Goal: Navigation & Orientation: Find specific page/section

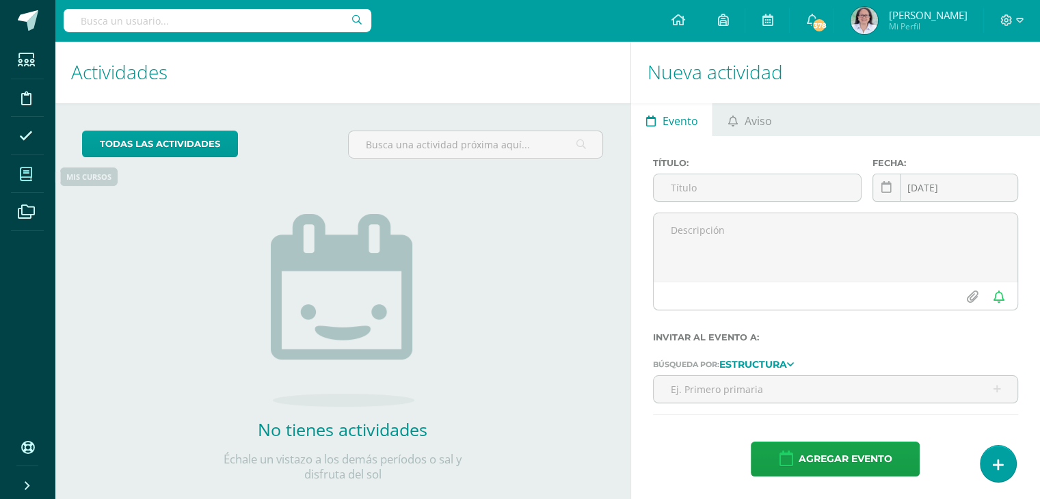
click at [30, 173] on icon at bounding box center [26, 175] width 12 height 14
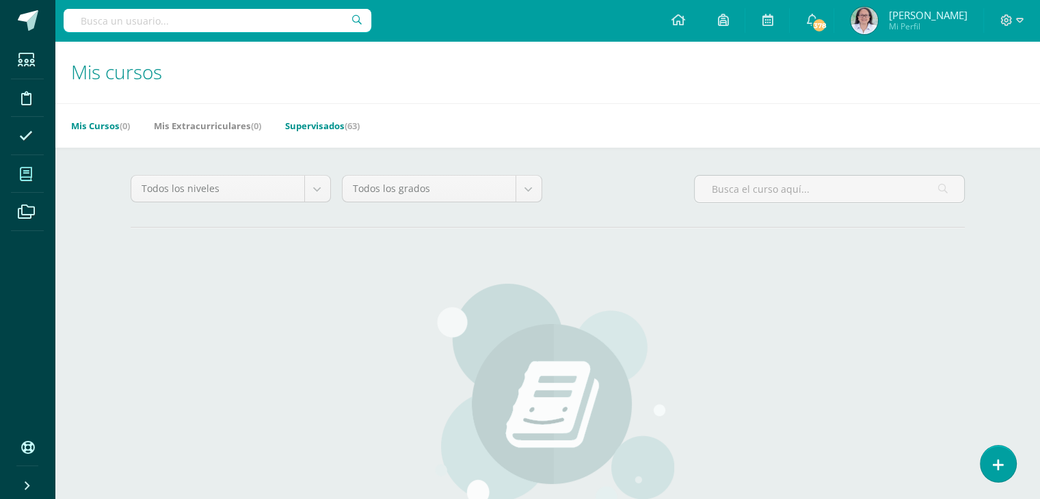
click at [323, 131] on link "Supervisados (63)" at bounding box center [322, 126] width 75 height 22
